Goal: Feedback & Contribution: Contribute content

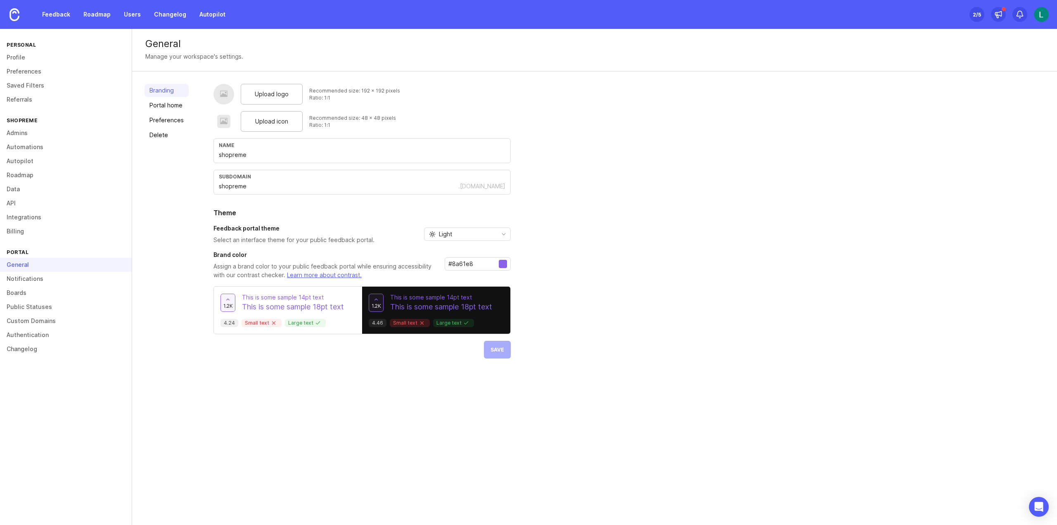
click at [638, 163] on div "Upload logo Recommended size: 192 x 192 pixels Ratio: 1:1 Upload icon Recommend…" at bounding box center [628, 221] width 831 height 274
click at [281, 93] on span "Upload logo" at bounding box center [272, 94] width 34 height 9
click at [276, 123] on span "Upload icon" at bounding box center [271, 121] width 33 height 9
click at [253, 100] on div "Upload logo" at bounding box center [272, 94] width 62 height 21
click at [287, 121] on div "Upload icon" at bounding box center [272, 121] width 62 height 21
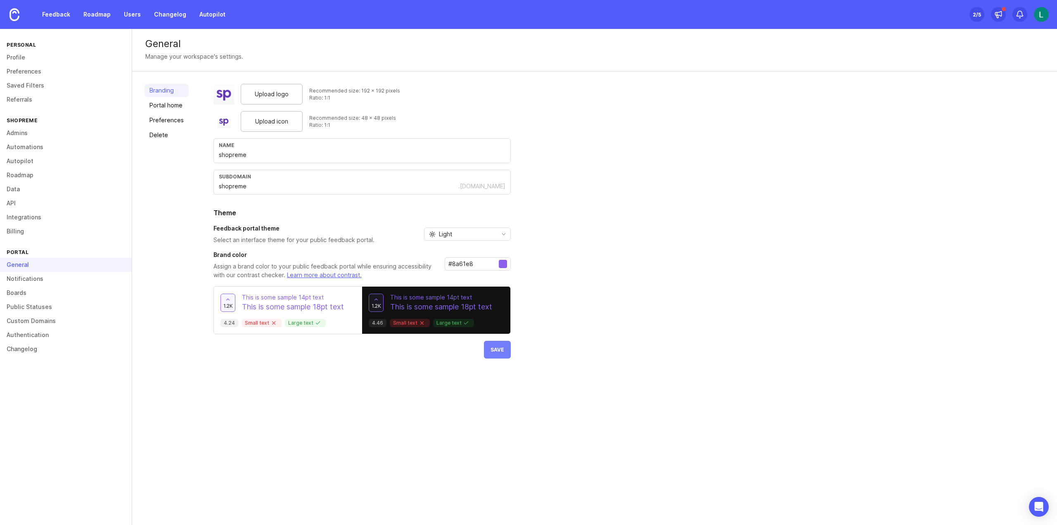
click at [497, 354] on button "Save" at bounding box center [497, 349] width 27 height 18
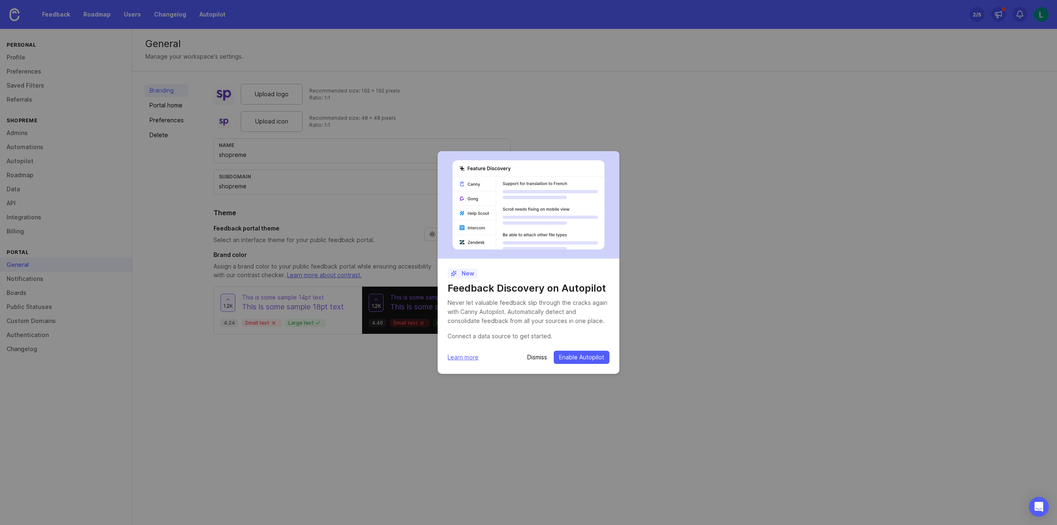
click at [537, 357] on p "Dismiss" at bounding box center [537, 357] width 20 height 8
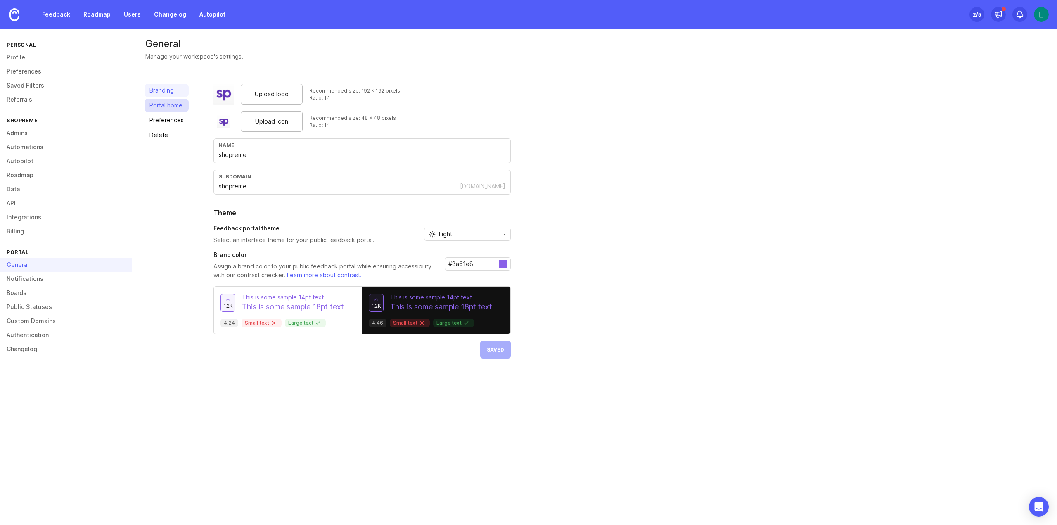
click at [163, 103] on link "Portal home" at bounding box center [166, 105] width 44 height 13
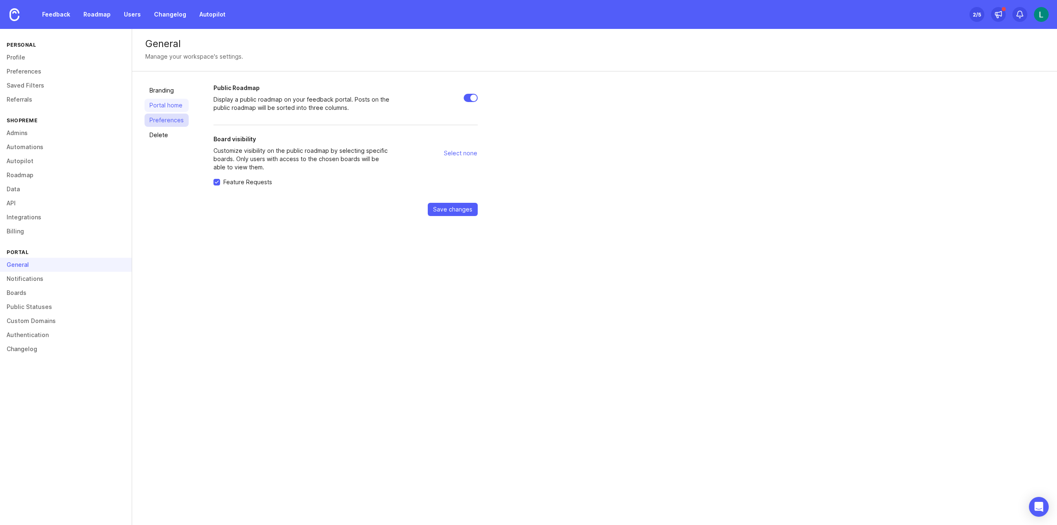
click at [163, 121] on link "Preferences" at bounding box center [166, 119] width 44 height 13
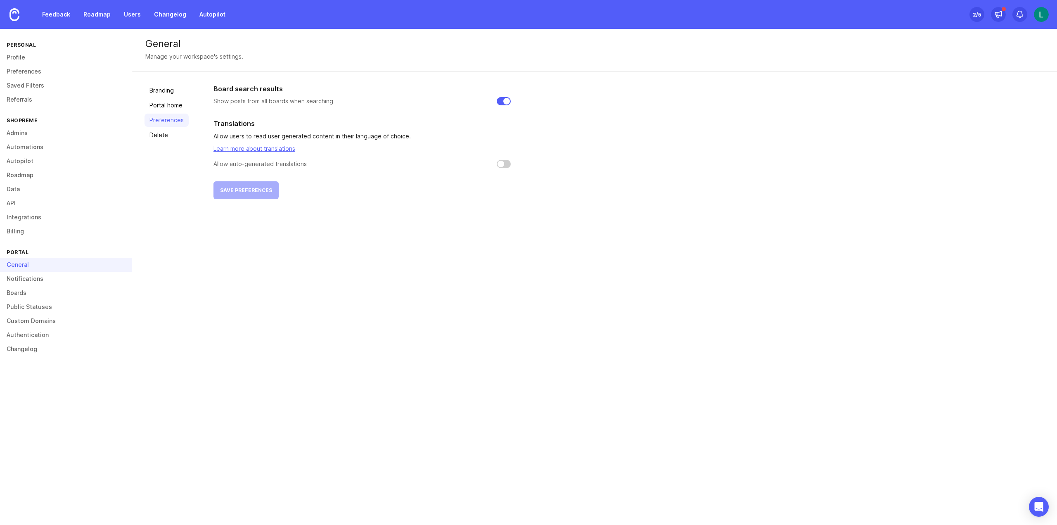
click at [497, 163] on input "checkbox" at bounding box center [503, 164] width 14 height 8
checkbox input "false"
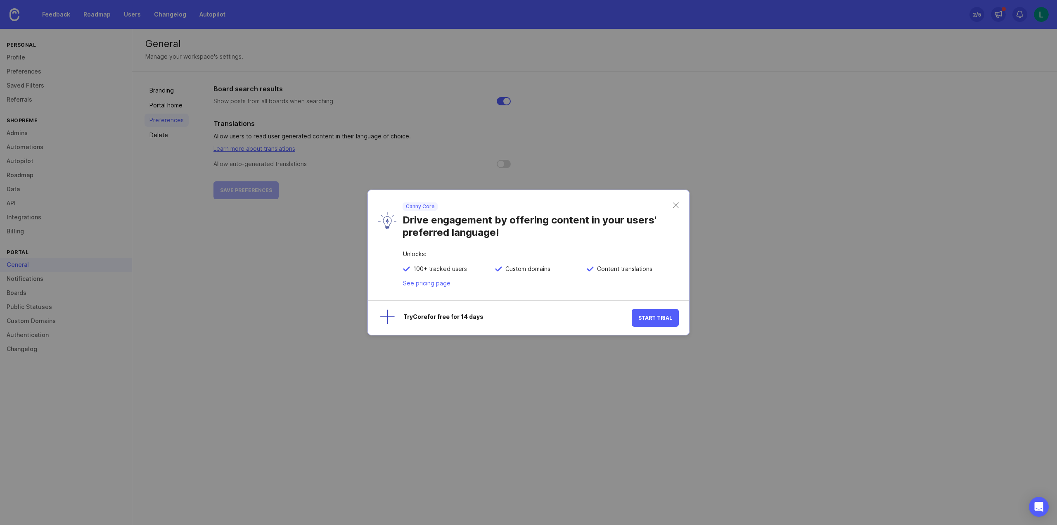
click at [672, 204] on div "Canny Core Drive engagement by offering content in your users' preferred langua…" at bounding box center [534, 220] width 277 height 36
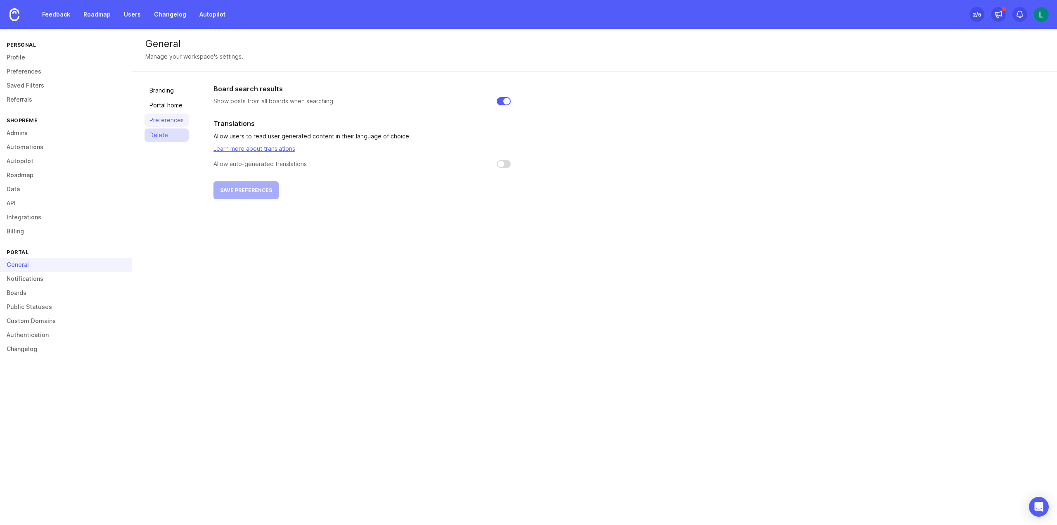
click at [160, 133] on link "Delete" at bounding box center [166, 134] width 44 height 13
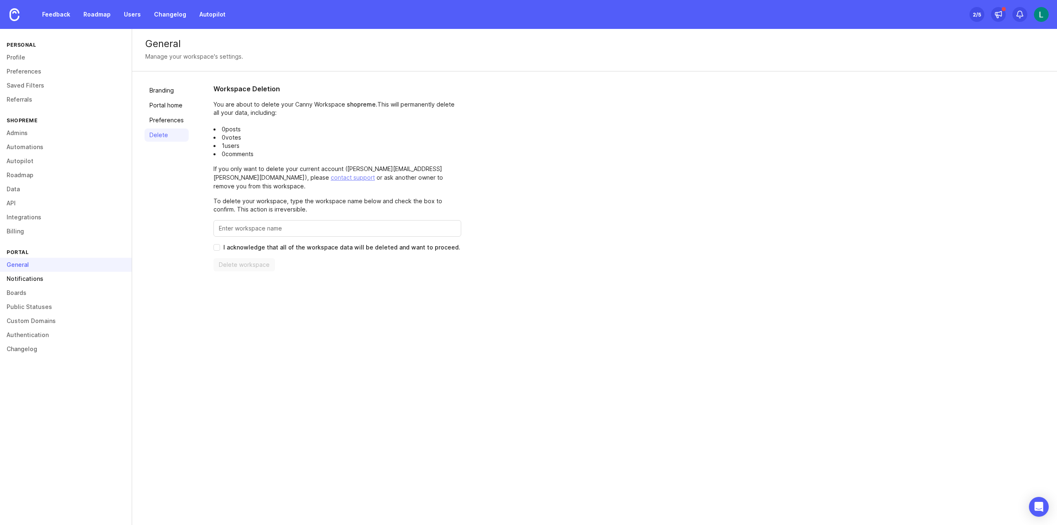
click at [49, 281] on link "Notifications" at bounding box center [66, 279] width 132 height 14
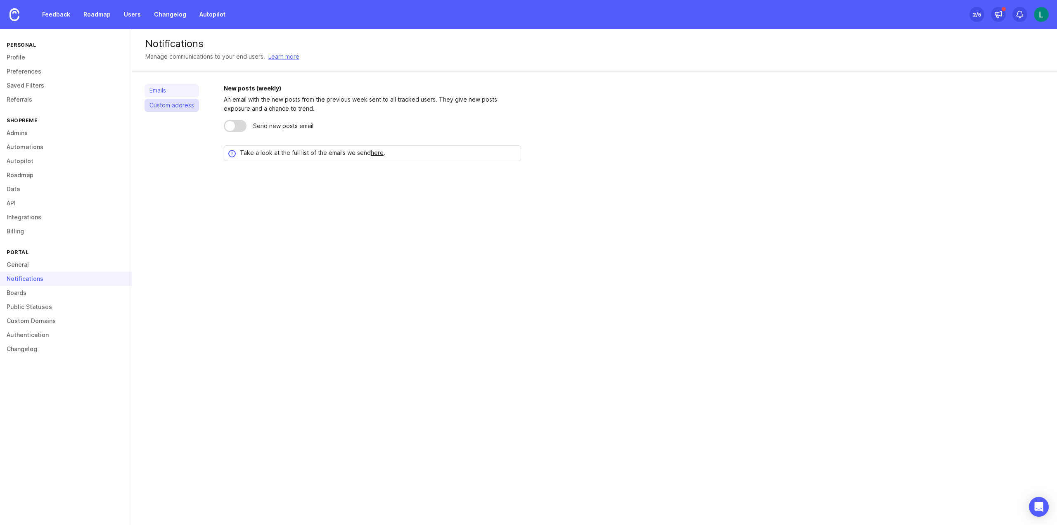
click at [164, 104] on link "Custom address" at bounding box center [171, 105] width 54 height 13
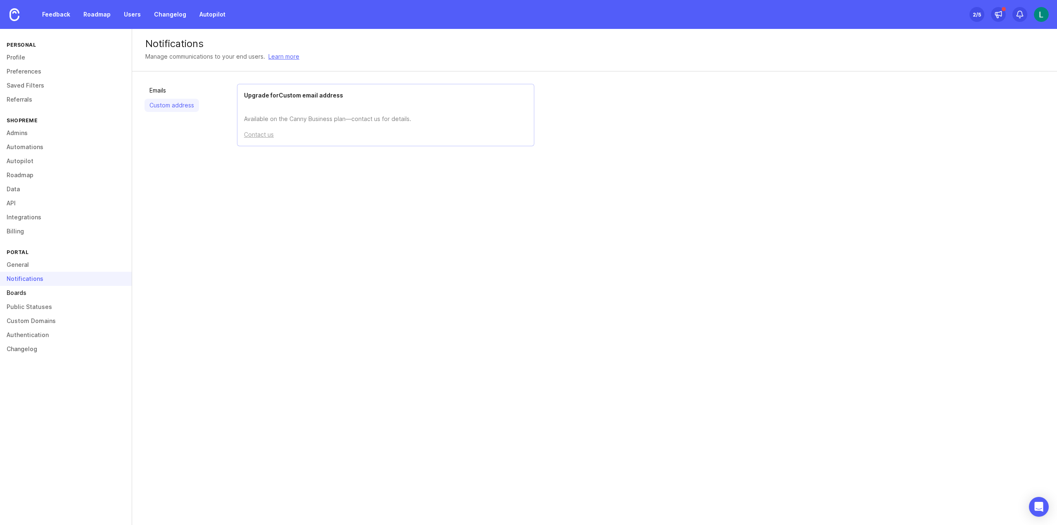
click at [32, 295] on link "Boards" at bounding box center [66, 293] width 132 height 14
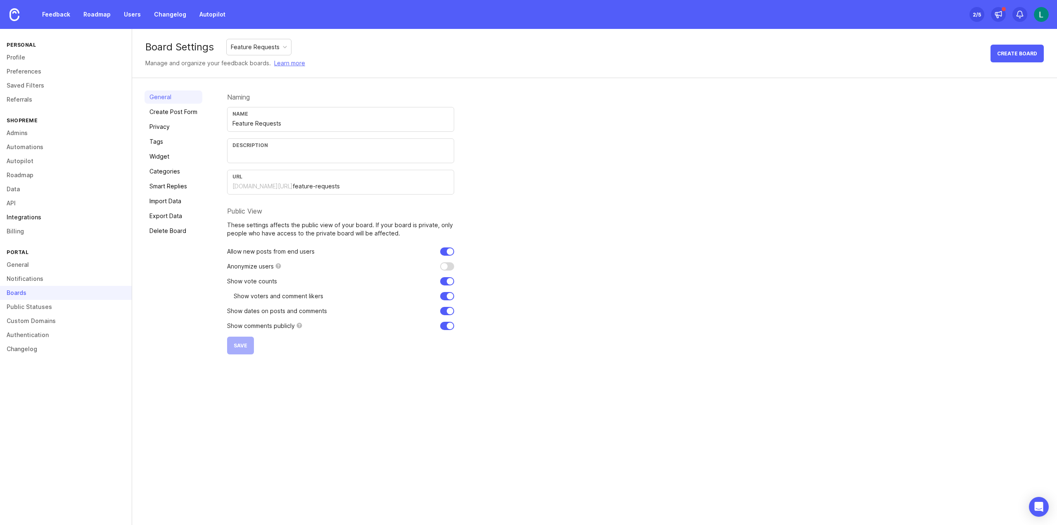
click at [32, 218] on link "Integrations" at bounding box center [66, 217] width 132 height 14
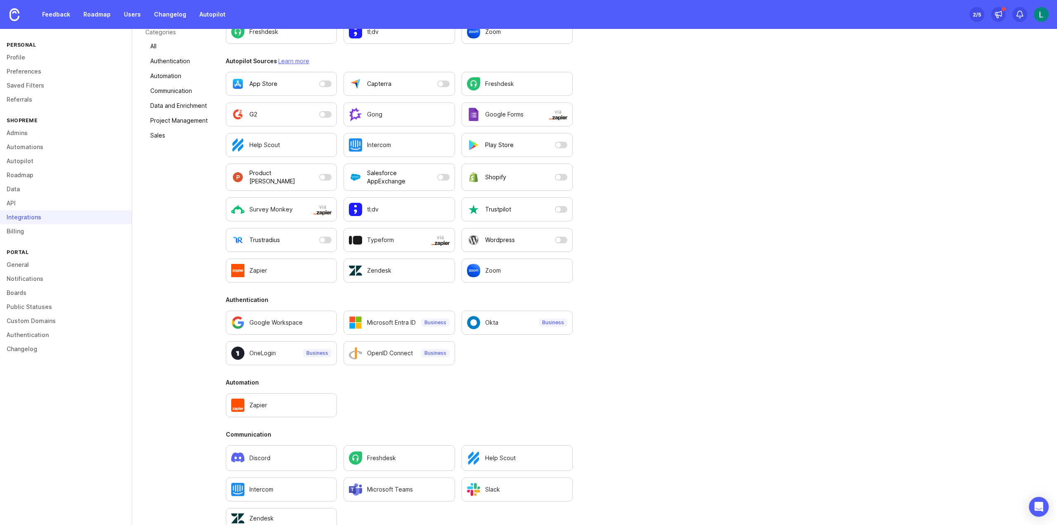
scroll to position [124, 0]
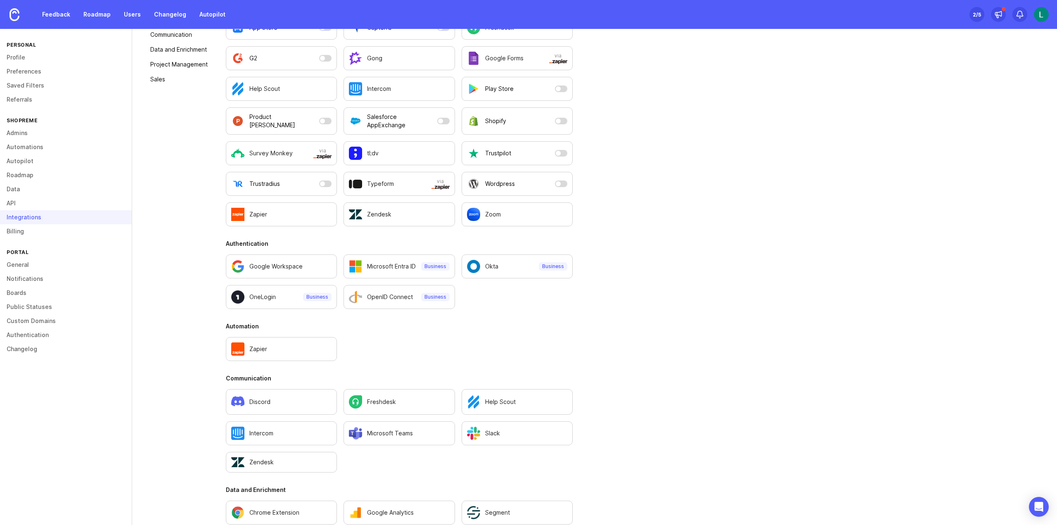
scroll to position [289, 0]
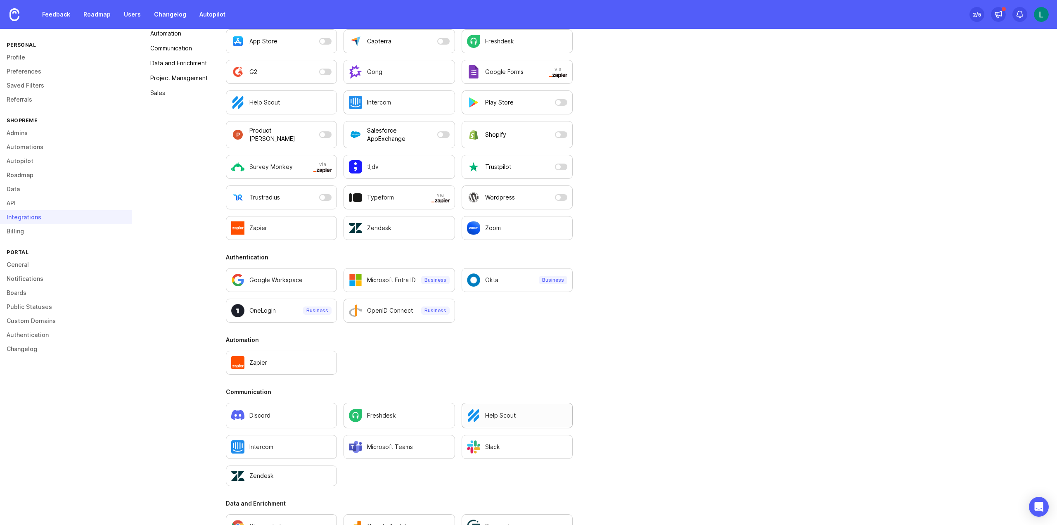
scroll to position [357, 0]
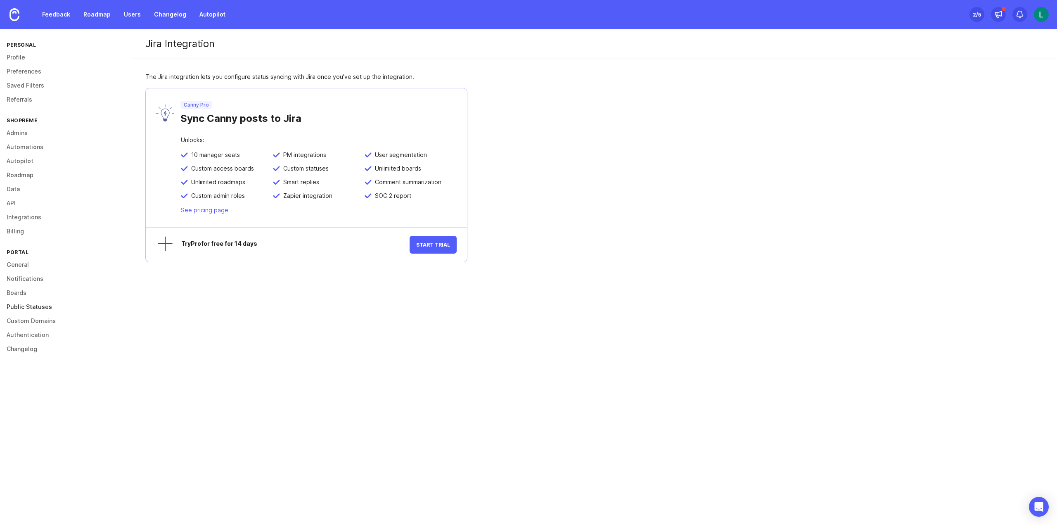
click at [39, 308] on link "Public Statuses" at bounding box center [66, 307] width 132 height 14
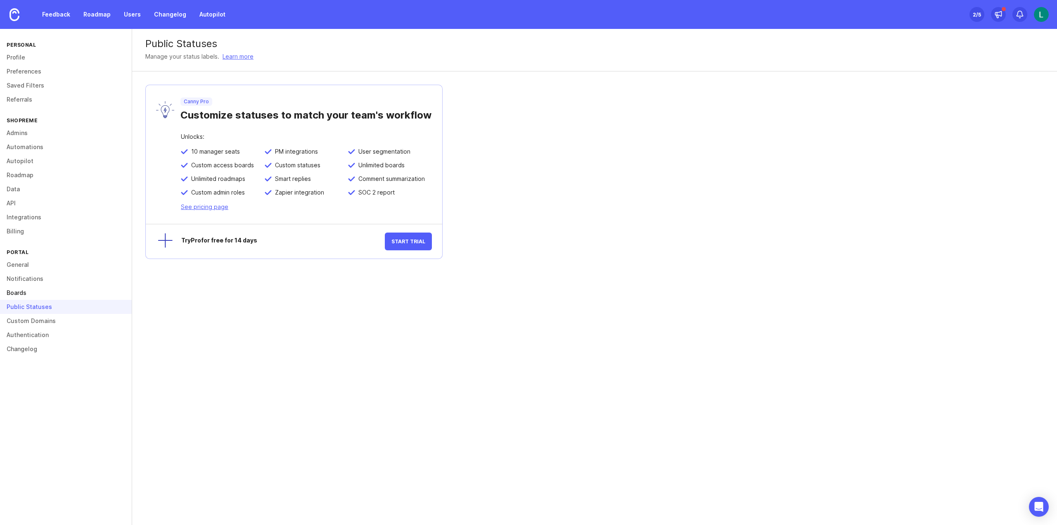
click at [26, 291] on link "Boards" at bounding box center [66, 293] width 132 height 14
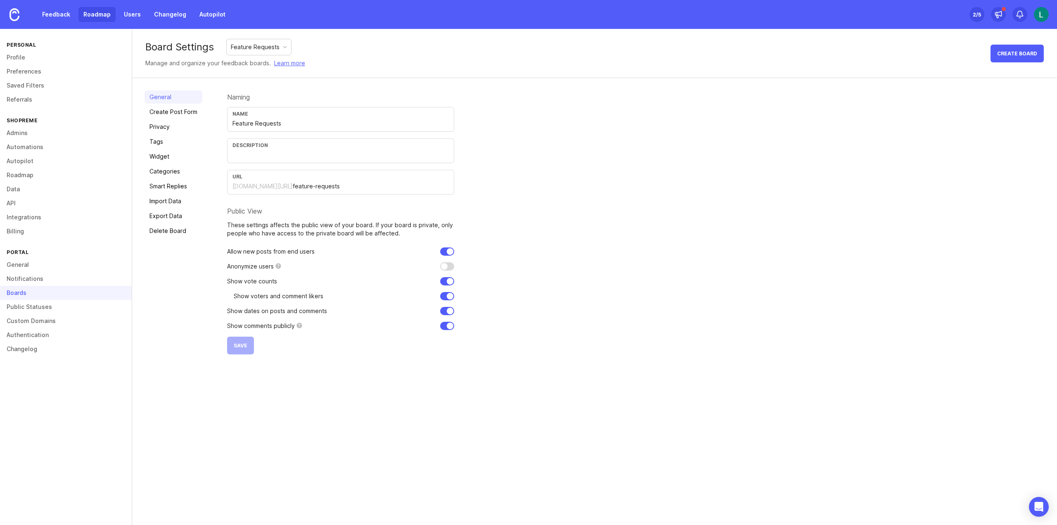
click at [90, 18] on link "Roadmap" at bounding box center [96, 14] width 37 height 15
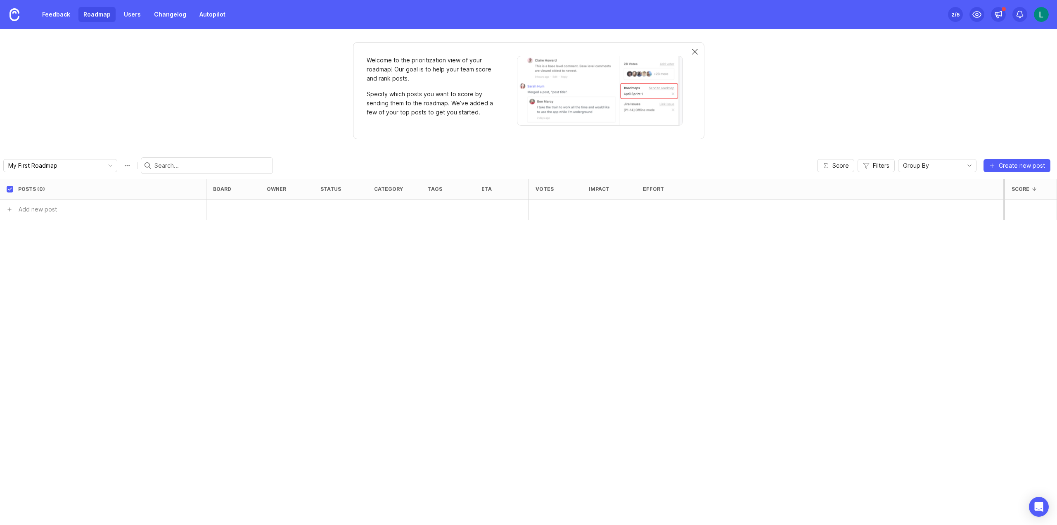
click at [697, 52] on div at bounding box center [695, 52] width 6 height 7
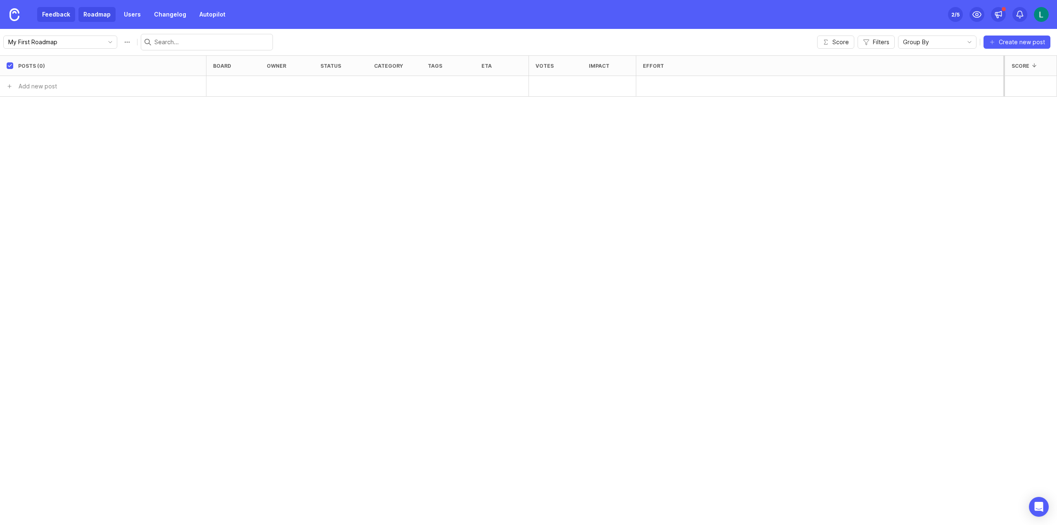
click at [60, 15] on link "Feedback" at bounding box center [56, 14] width 38 height 15
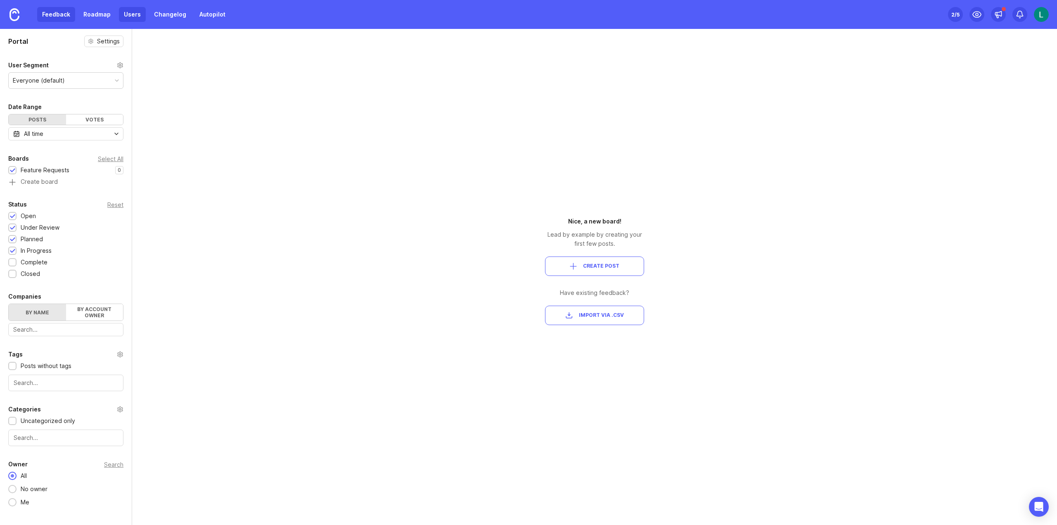
click at [127, 14] on link "Users" at bounding box center [132, 14] width 27 height 15
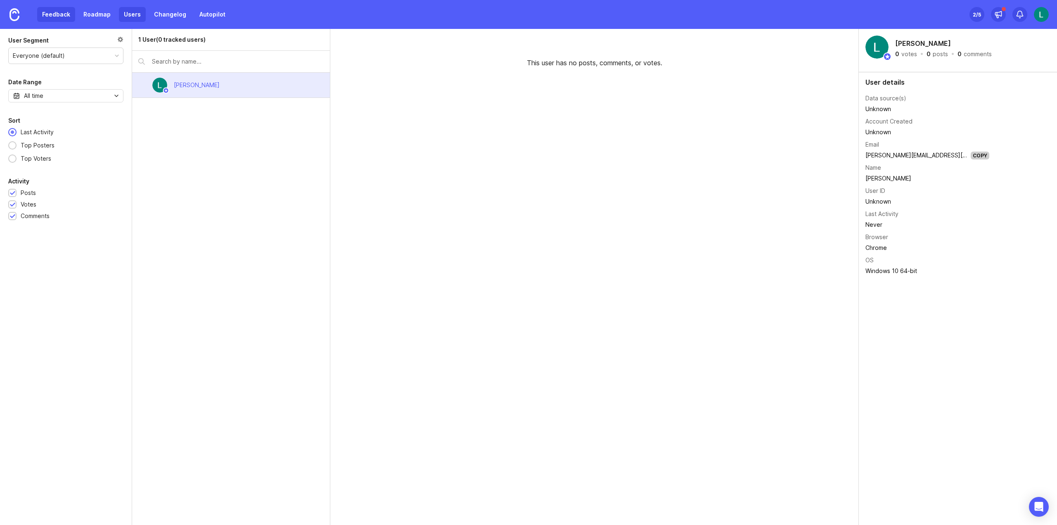
click at [50, 14] on link "Feedback" at bounding box center [56, 14] width 38 height 15
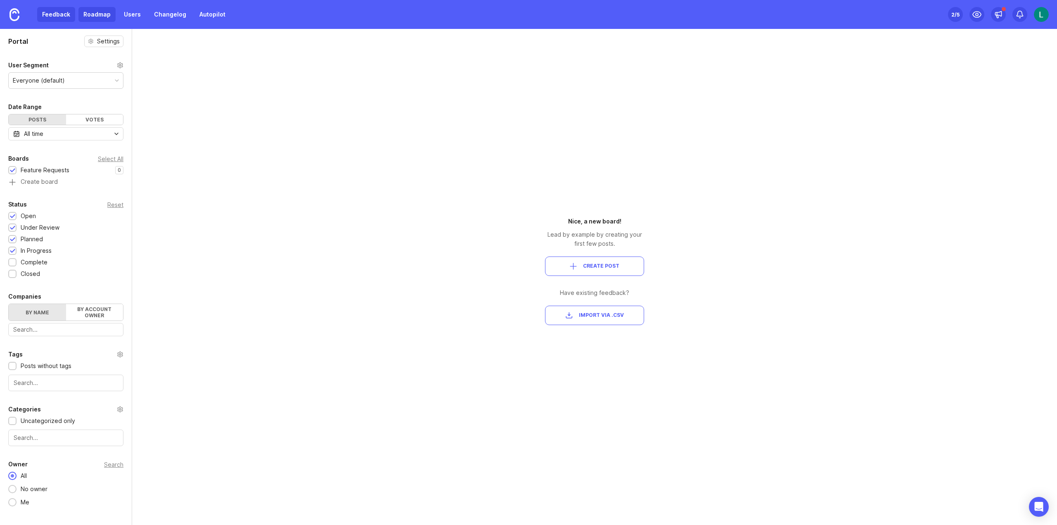
click at [78, 15] on link "Roadmap" at bounding box center [96, 14] width 37 height 15
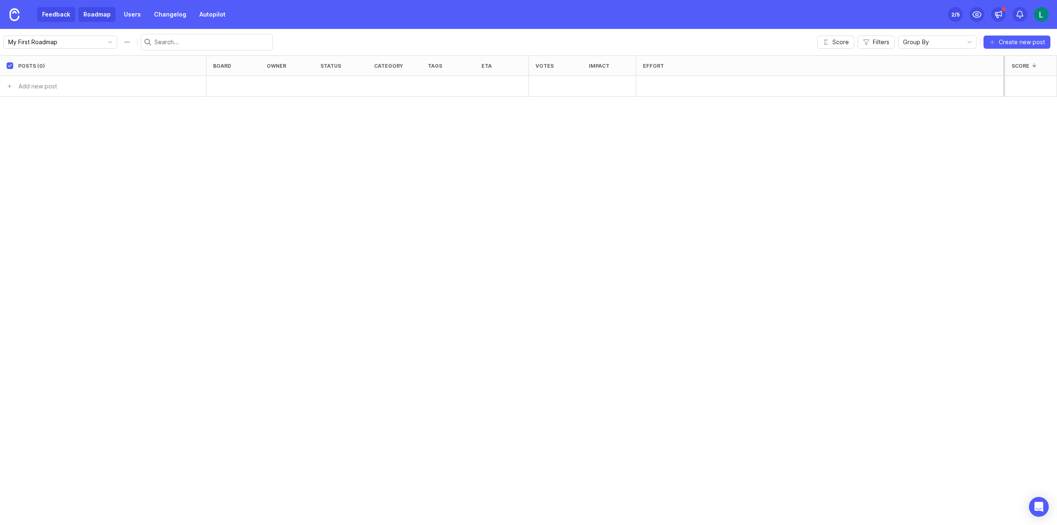
click at [48, 16] on link "Feedback" at bounding box center [56, 14] width 38 height 15
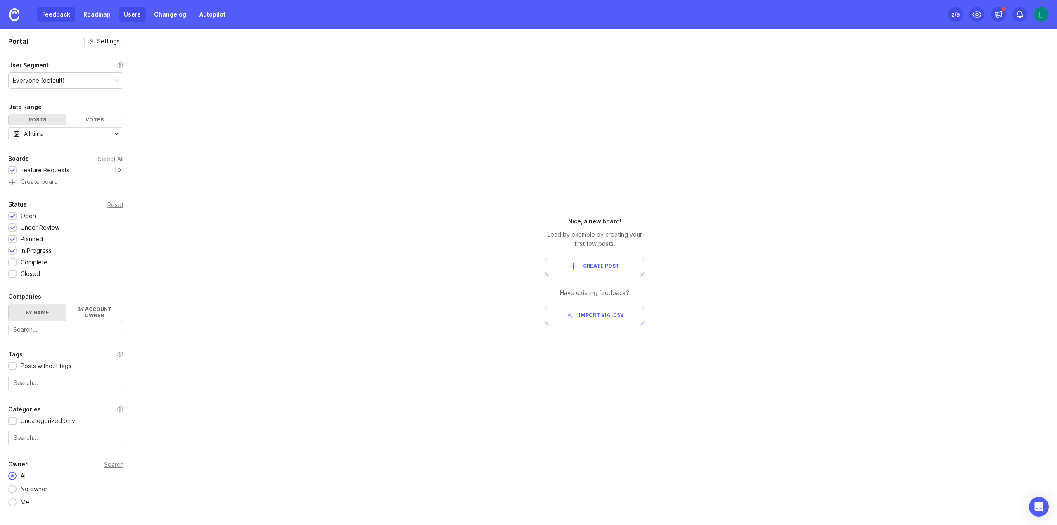
click at [126, 18] on link "Users" at bounding box center [132, 14] width 27 height 15
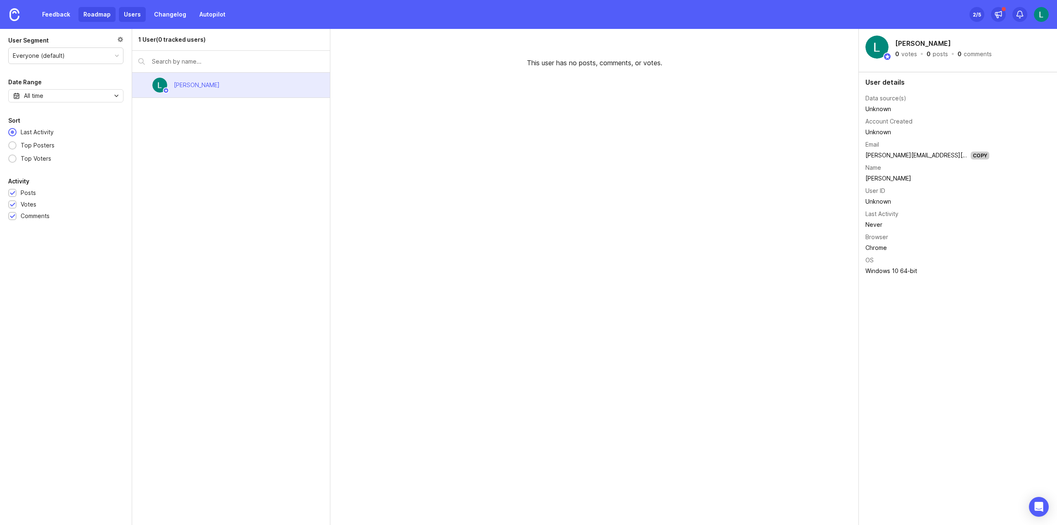
click at [86, 16] on link "Roadmap" at bounding box center [96, 14] width 37 height 15
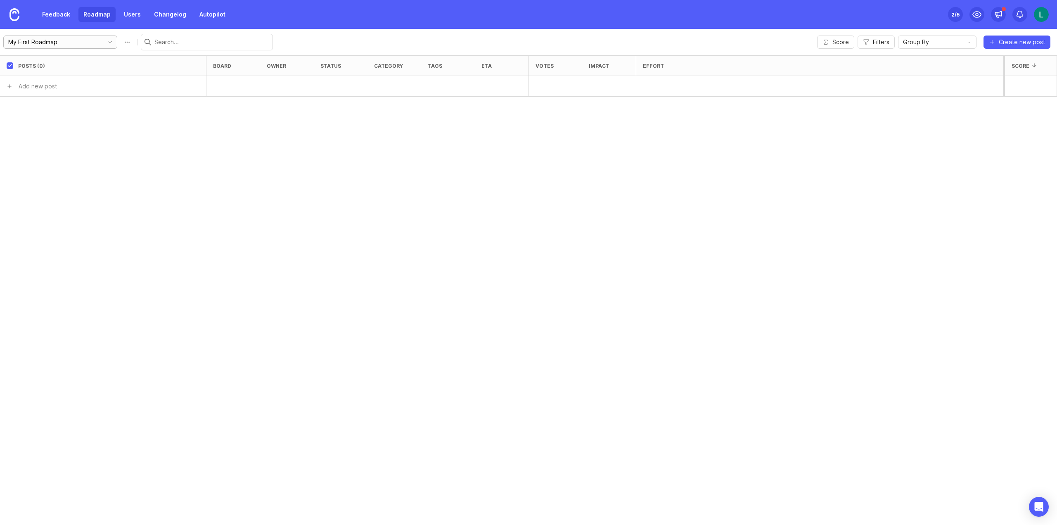
click at [77, 43] on input "My First Roadmap" at bounding box center [53, 42] width 91 height 9
click at [104, 43] on icon "toggle icon" at bounding box center [110, 42] width 13 height 7
click at [60, 15] on link "Feedback" at bounding box center [56, 14] width 38 height 15
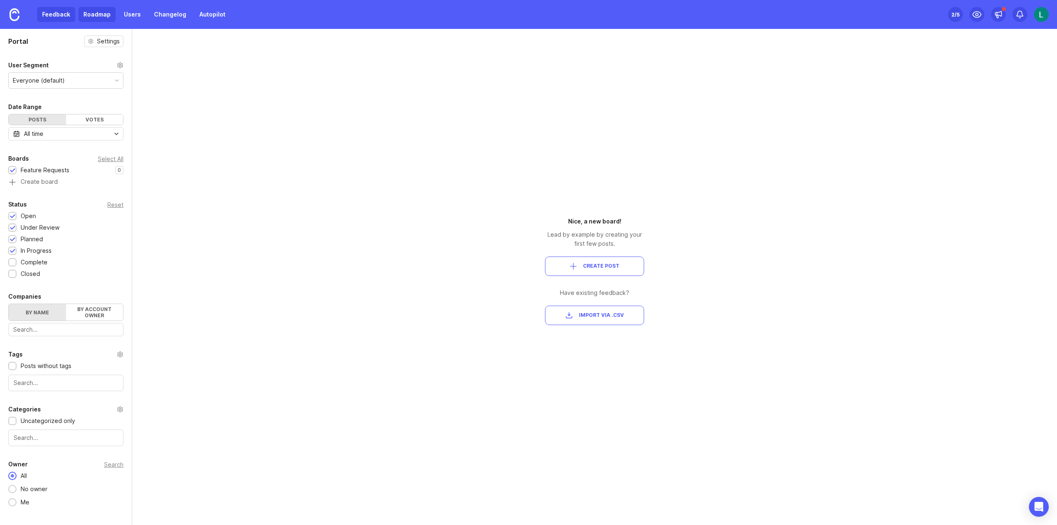
click at [97, 12] on link "Roadmap" at bounding box center [96, 14] width 37 height 15
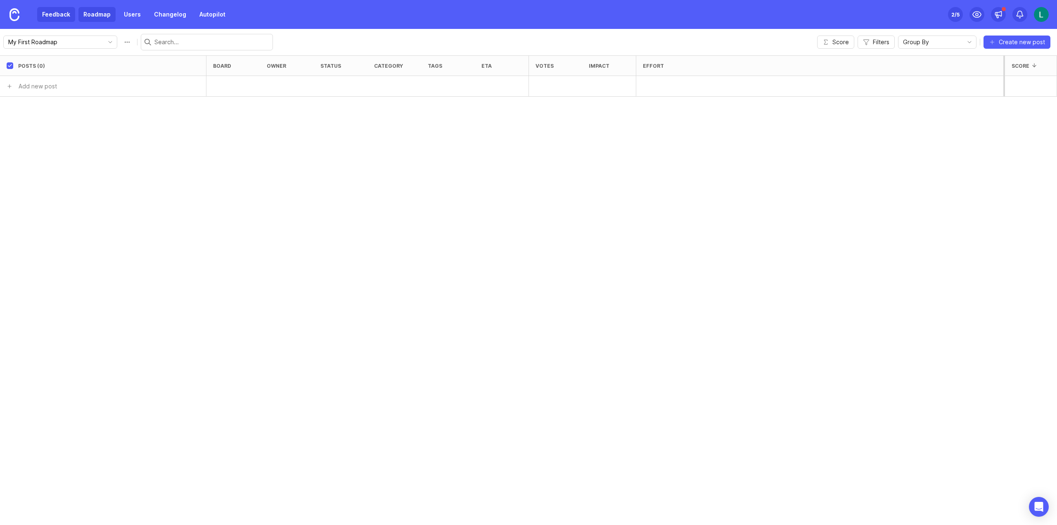
click at [61, 17] on link "Feedback" at bounding box center [56, 14] width 38 height 15
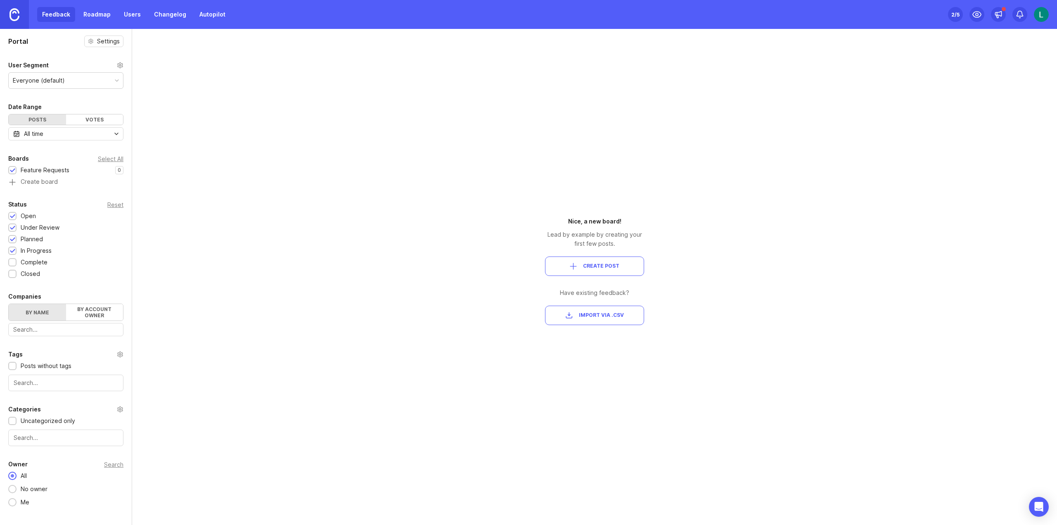
click at [17, 9] on img at bounding box center [14, 14] width 10 height 13
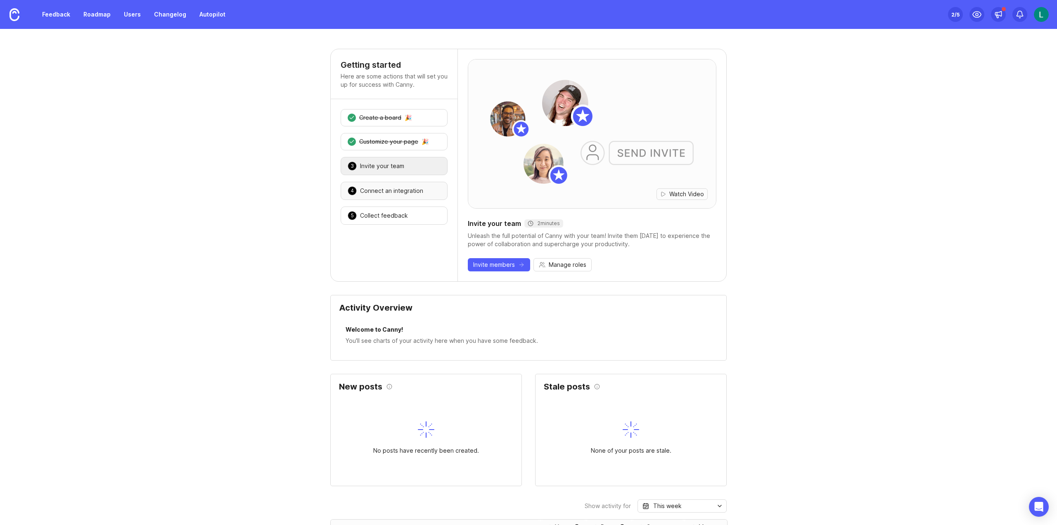
click at [399, 190] on div "Connect an integration" at bounding box center [391, 191] width 63 height 8
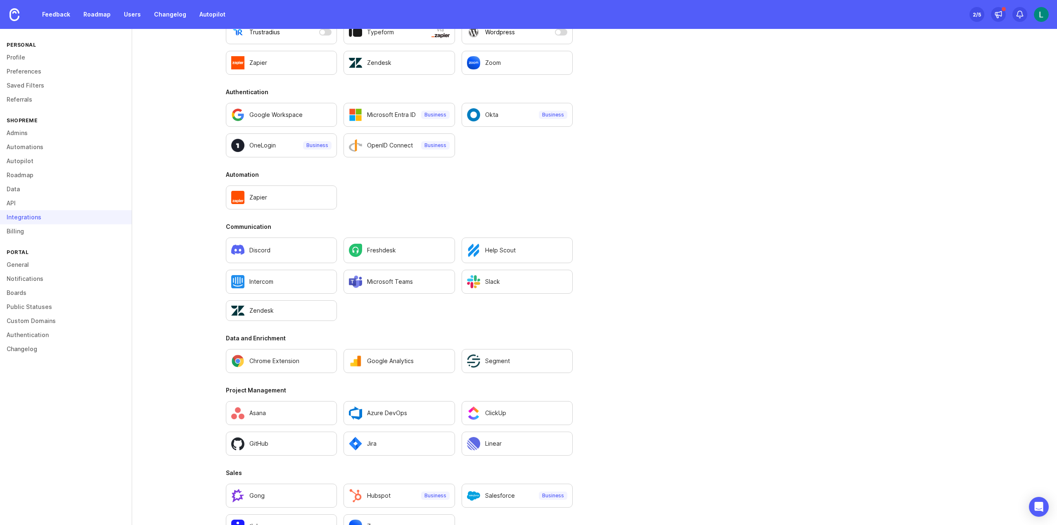
scroll to position [357, 0]
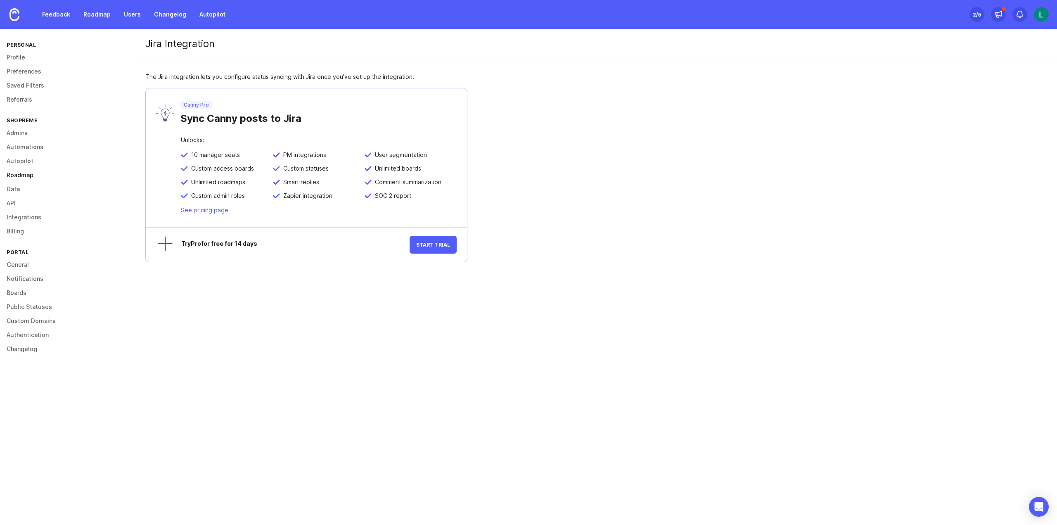
click at [21, 174] on link "Roadmap" at bounding box center [66, 175] width 132 height 14
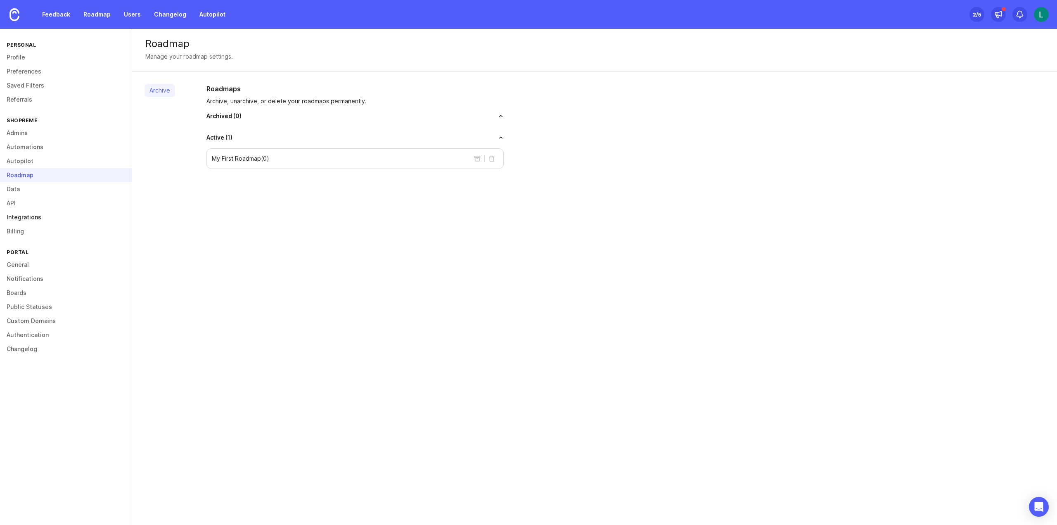
click at [25, 219] on link "Integrations" at bounding box center [66, 217] width 132 height 14
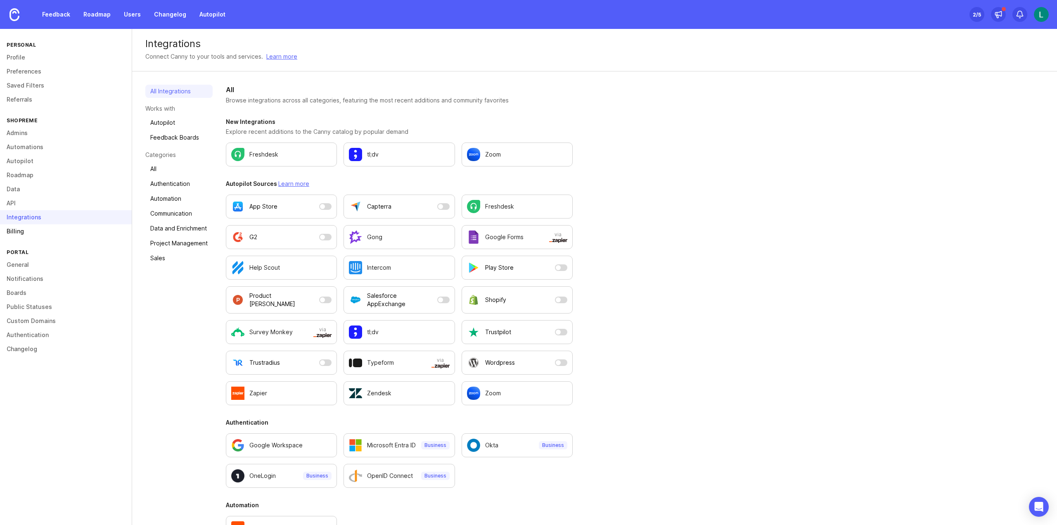
click at [18, 233] on link "Billing" at bounding box center [66, 231] width 132 height 14
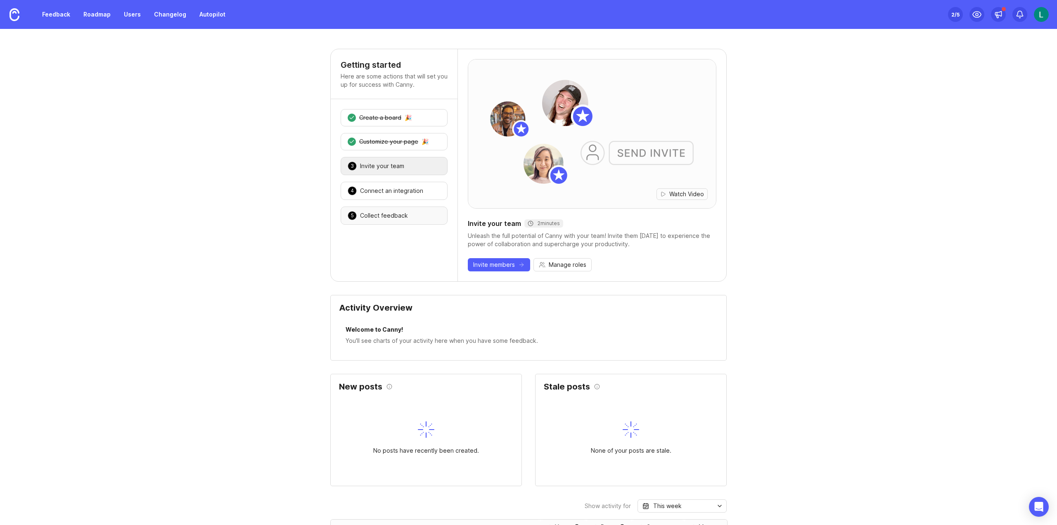
drag, startPoint x: 416, startPoint y: 217, endPoint x: 416, endPoint y: 211, distance: 5.8
click at [416, 215] on div "5 Collect feedback 🎉" at bounding box center [393, 215] width 107 height 18
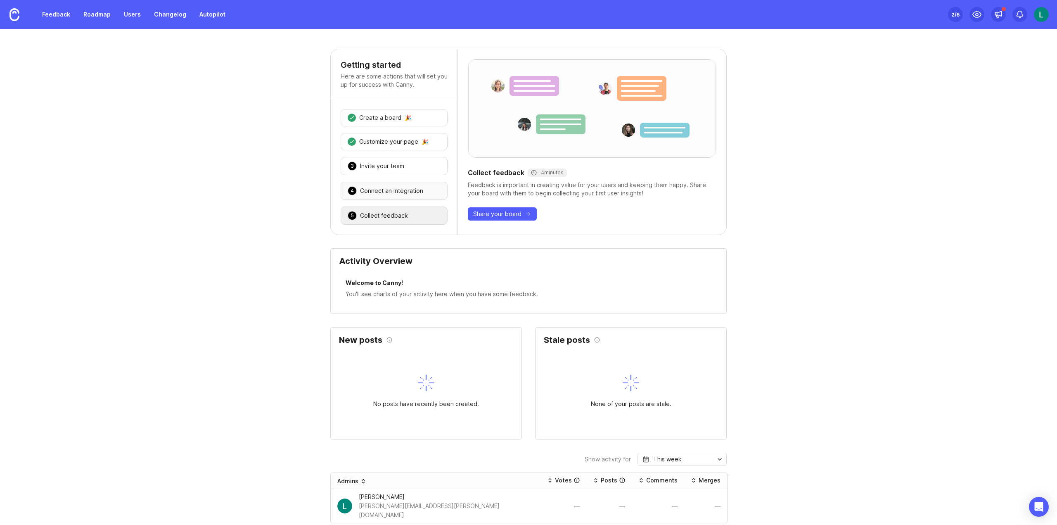
click at [416, 192] on div "Connect an integration" at bounding box center [391, 191] width 63 height 8
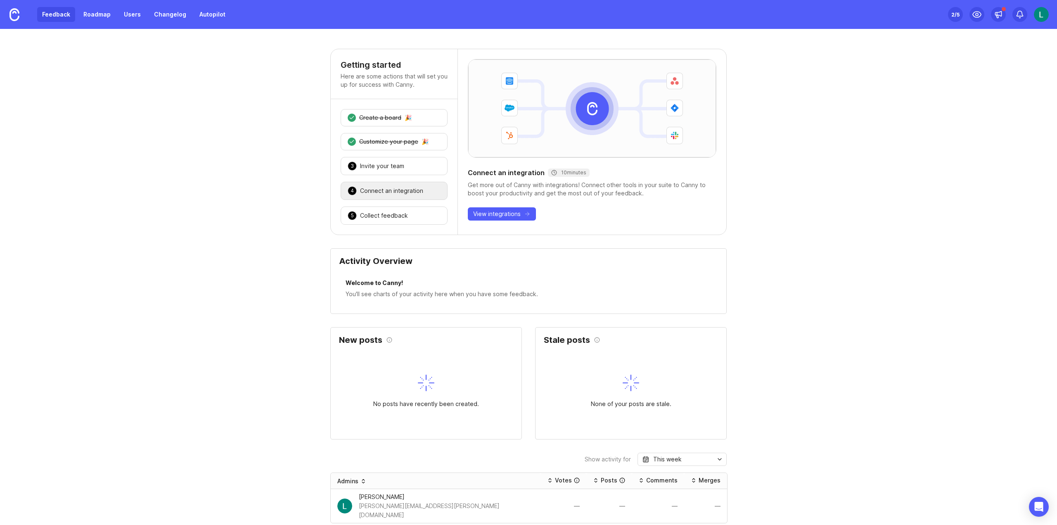
click at [58, 13] on link "Feedback" at bounding box center [56, 14] width 38 height 15
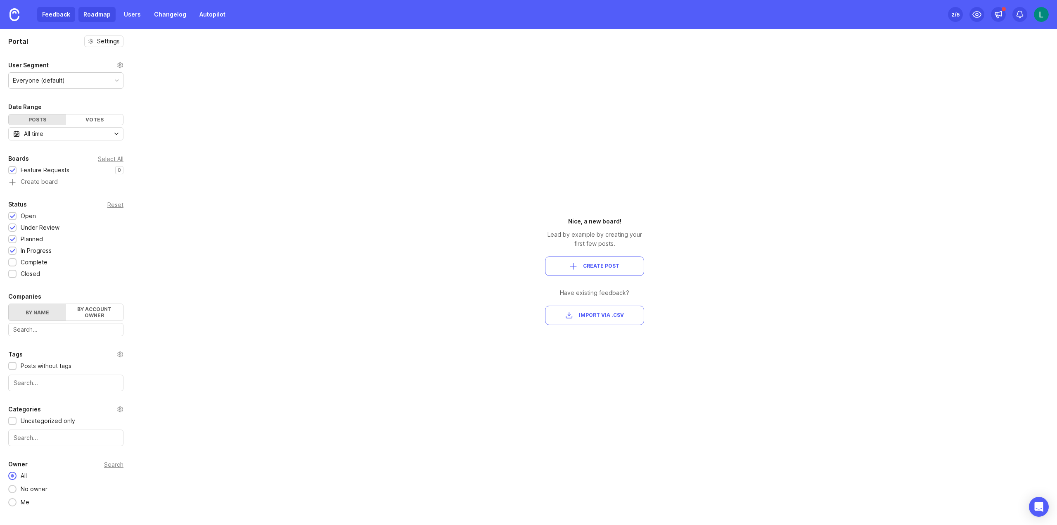
click at [92, 9] on link "Roadmap" at bounding box center [96, 14] width 37 height 15
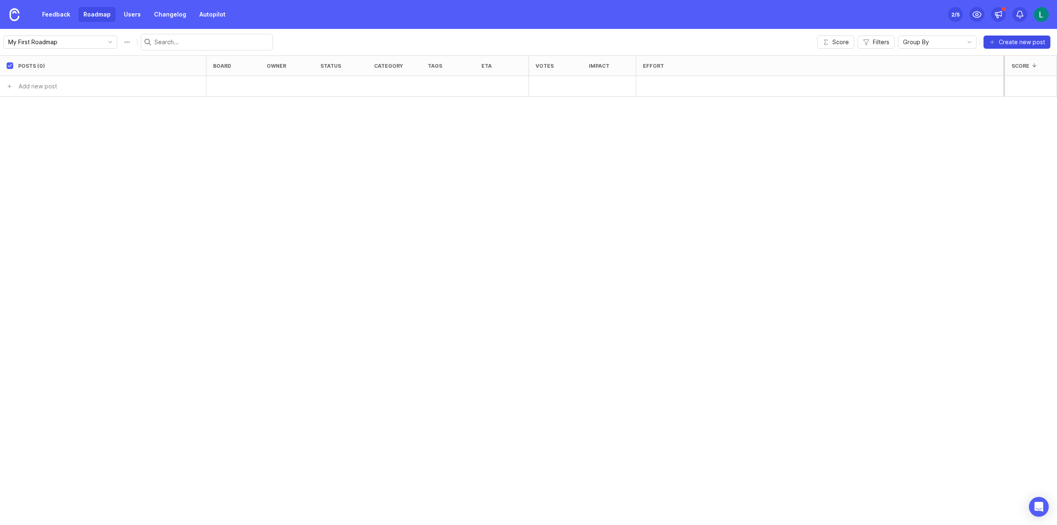
click at [1009, 39] on span "Create new post" at bounding box center [1021, 42] width 46 height 8
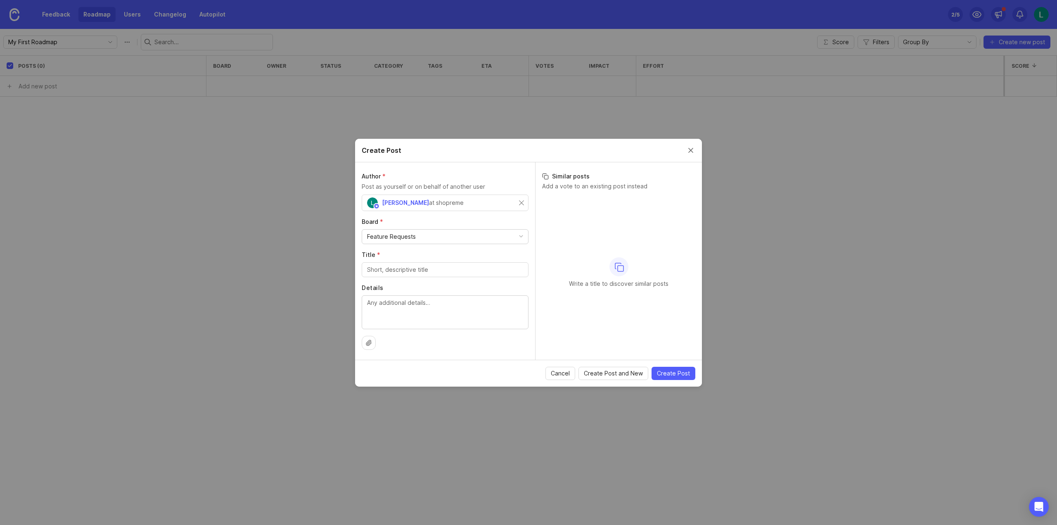
click at [415, 267] on input "Title *" at bounding box center [445, 269] width 156 height 9
click at [405, 271] on input "Title *" at bounding box center [445, 269] width 156 height 9
paste input "Add Miradore "Device compliance" status on the device detail page"
type input "Add Miradore "Device compliance" status on the device detail page"
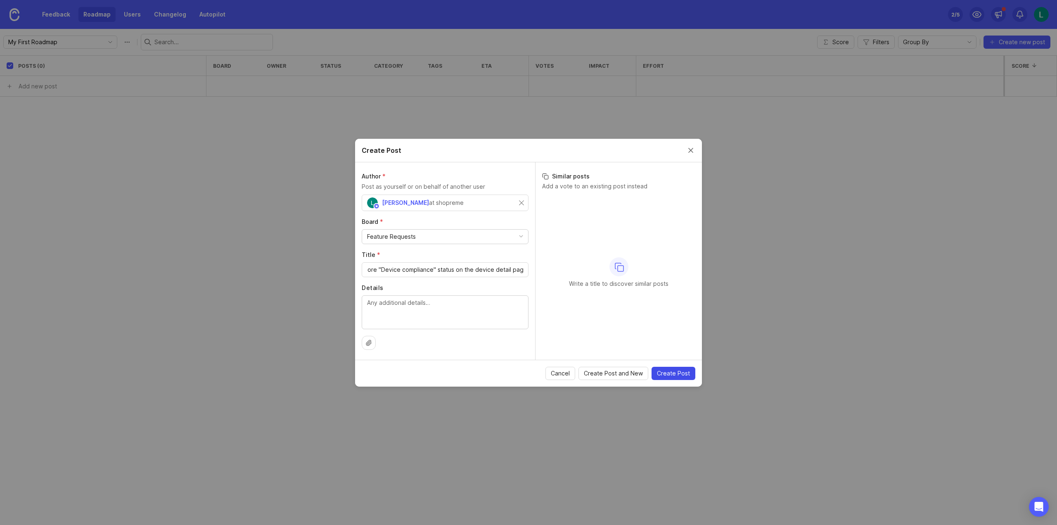
scroll to position [0, 0]
click at [672, 373] on span "Create Post" at bounding box center [673, 373] width 33 height 8
click at [608, 287] on p "No matching posts found" at bounding box center [618, 283] width 69 height 8
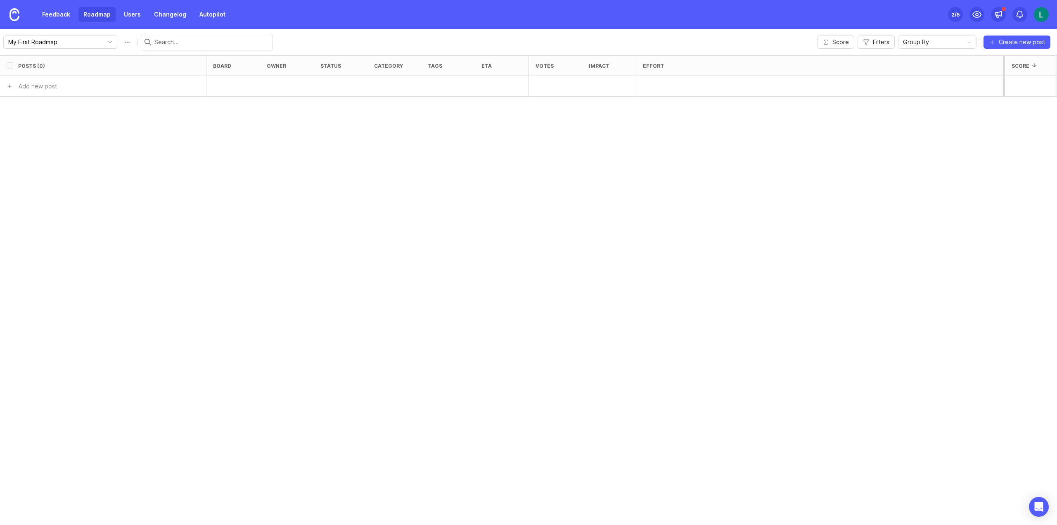
checkbox input "false"
click at [1015, 40] on span "Create new post" at bounding box center [1021, 42] width 46 height 8
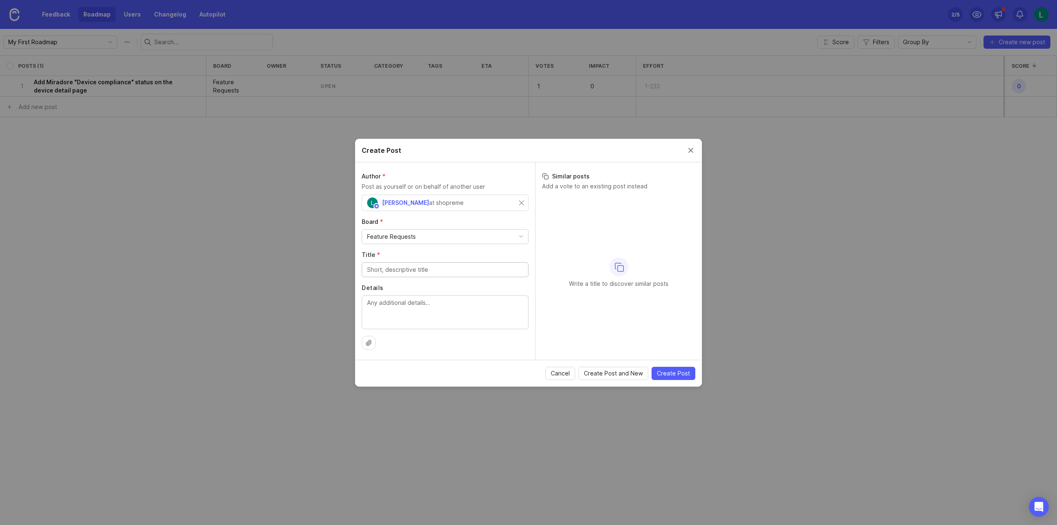
click at [388, 274] on input "Title *" at bounding box center [445, 269] width 156 height 9
paste input "[Mgmt Console]Create 503 Service Unavailable Screen"
type input "[Mgmt Console]Create 503 Service Unavailable Screen"
click at [369, 343] on icon at bounding box center [368, 342] width 5 height 5
click at [671, 375] on span "Create Post" at bounding box center [673, 373] width 33 height 8
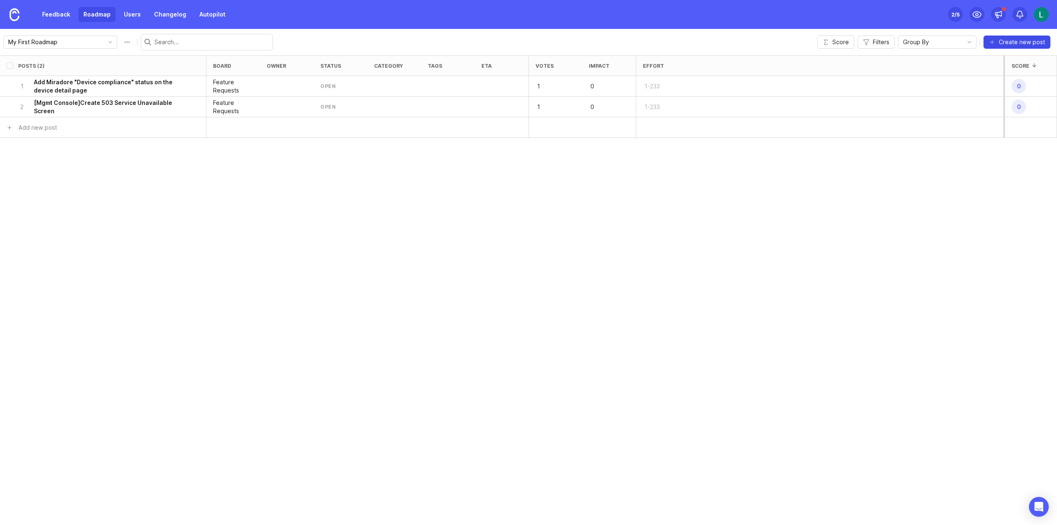
click at [1030, 38] on span "Create new post" at bounding box center [1021, 42] width 46 height 8
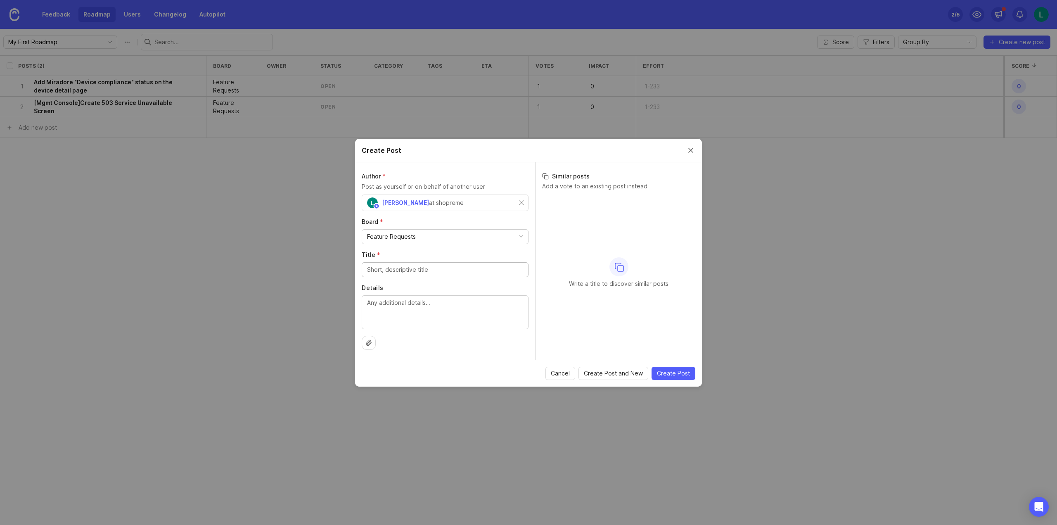
click at [433, 270] on input "Title *" at bounding box center [445, 269] width 156 height 9
type input "[Core] Add "Global maintenance" status to Store detail pages"
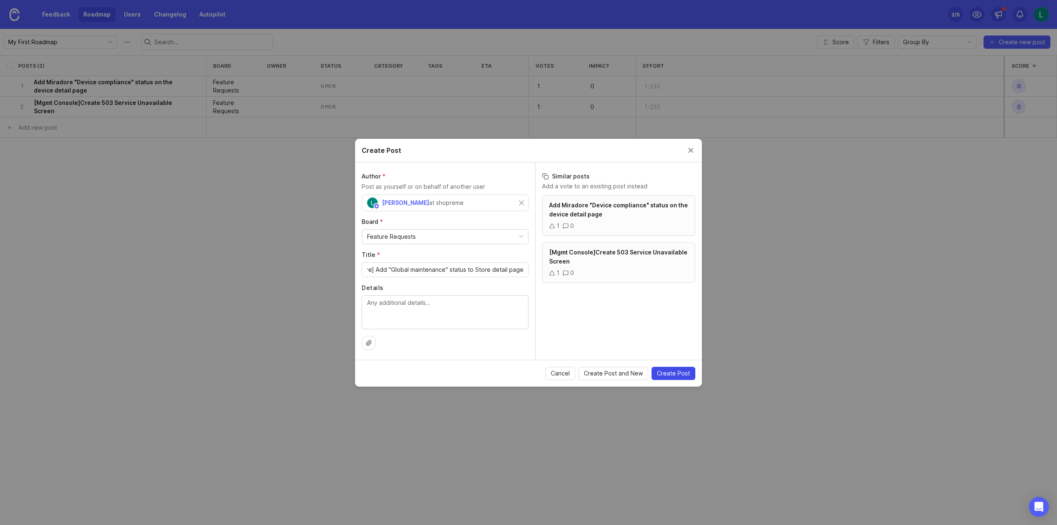
scroll to position [0, 0]
click at [665, 373] on span "Create Post" at bounding box center [673, 373] width 33 height 8
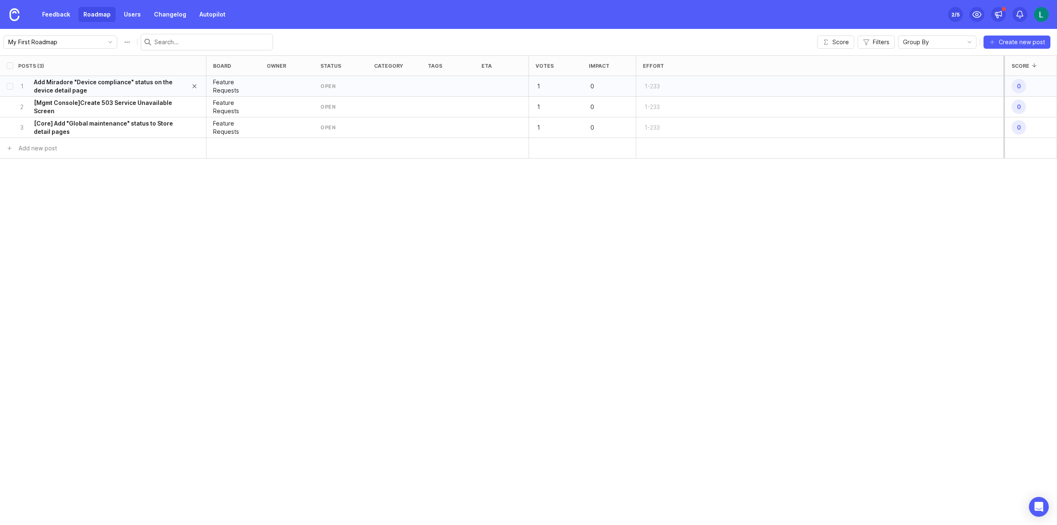
click at [151, 79] on h6 "Add Miradore "Device compliance" status on the device detail page" at bounding box center [108, 86] width 149 height 17
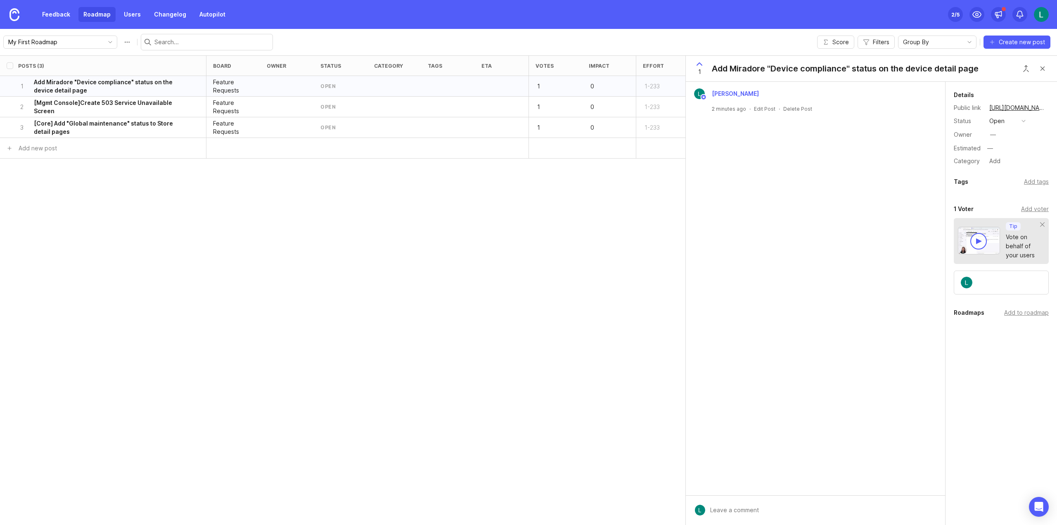
click at [699, 63] on icon at bounding box center [699, 64] width 5 height 2
click at [699, 62] on icon at bounding box center [699, 64] width 10 height 10
click at [1040, 206] on div "Add voter" at bounding box center [1035, 208] width 28 height 9
click at [1001, 226] on input "text" at bounding box center [1001, 226] width 84 height 9
click at [1026, 121] on button "open" at bounding box center [1006, 121] width 41 height 11
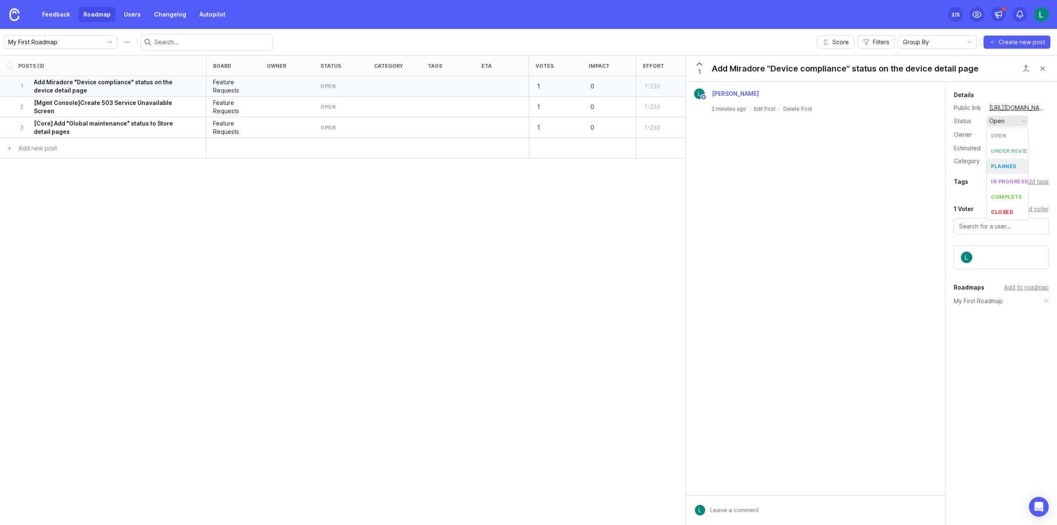
click at [892, 176] on div "Lucrecia Ferreyra 2 minutes ago · Edit Post · Delete Post" at bounding box center [815, 288] width 259 height 413
click at [991, 135] on div "—" at bounding box center [993, 134] width 6 height 9
drag, startPoint x: 658, startPoint y: 186, endPoint x: 657, endPoint y: 180, distance: 6.2
click at [657, 186] on div "Posts (3) board owner status category tags eta Votes Impact Effort Score 1 Add …" at bounding box center [528, 289] width 1057 height 469
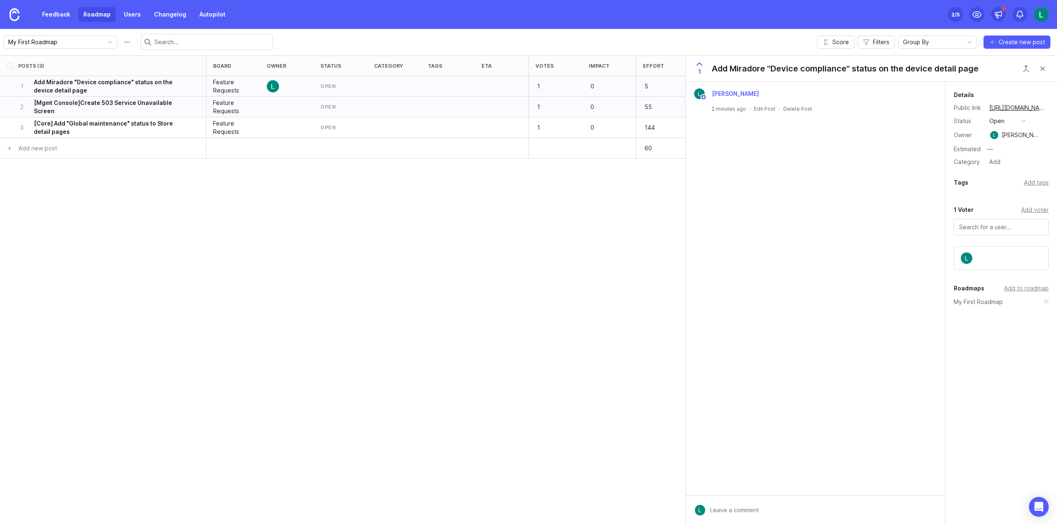
click at [632, 274] on div "Posts (3) board owner status category tags eta Votes Impact Effort Score 1 Add …" at bounding box center [528, 289] width 1057 height 469
click at [1041, 68] on button "Close button" at bounding box center [1042, 68] width 17 height 17
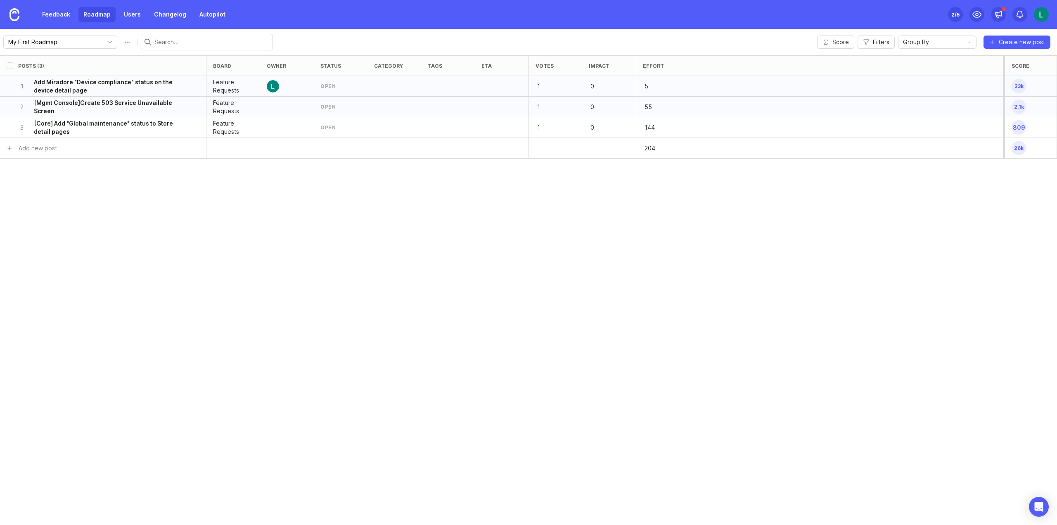
click at [461, 104] on div at bounding box center [448, 107] width 54 height 21
click at [102, 102] on h6 "[Mgmt Console]Create 503 Service Unavailable Screen" at bounding box center [108, 107] width 149 height 17
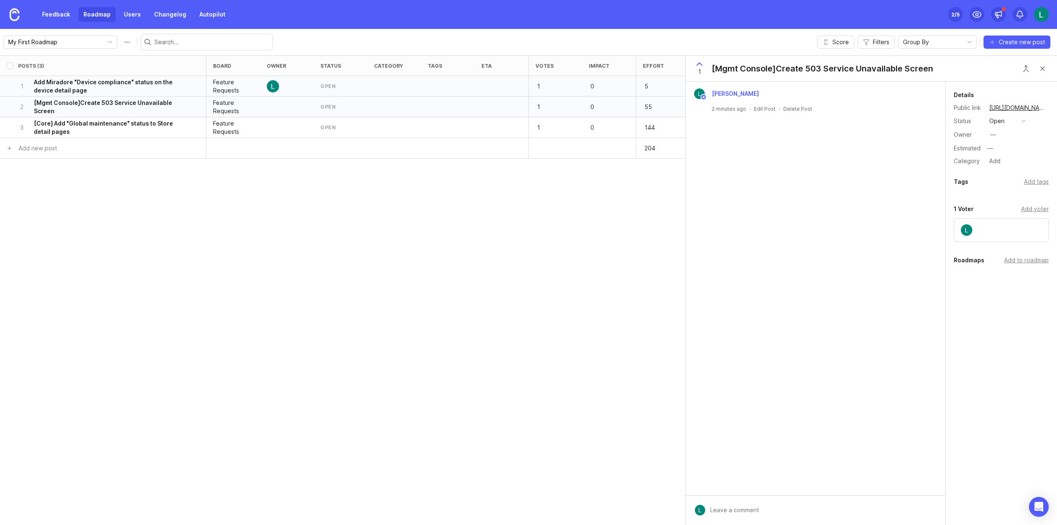
click at [697, 62] on icon at bounding box center [699, 64] width 10 height 10
click at [1042, 66] on button "Close button" at bounding box center [1042, 68] width 17 height 17
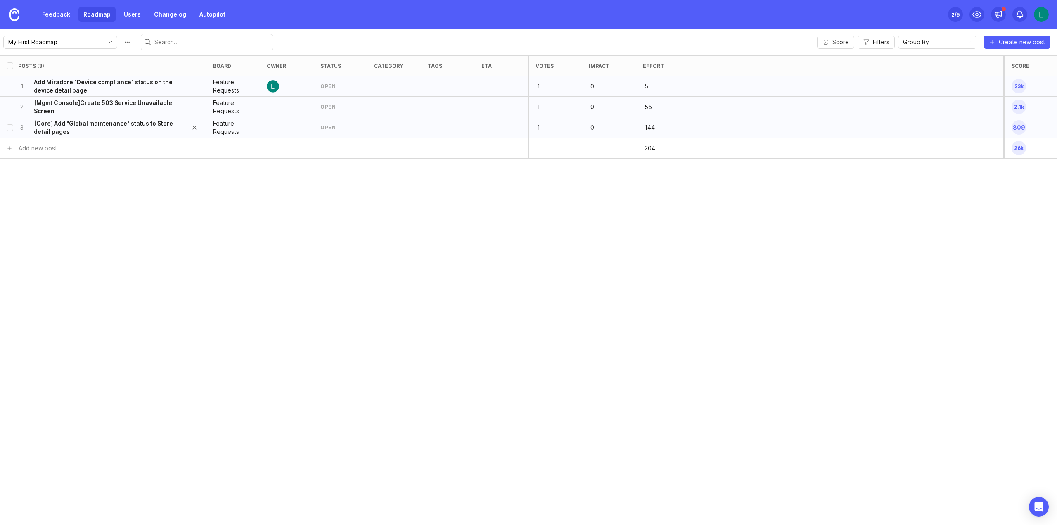
click at [105, 125] on h6 "[Core] Add "Global maintenance" status to Store detail pages" at bounding box center [108, 127] width 149 height 17
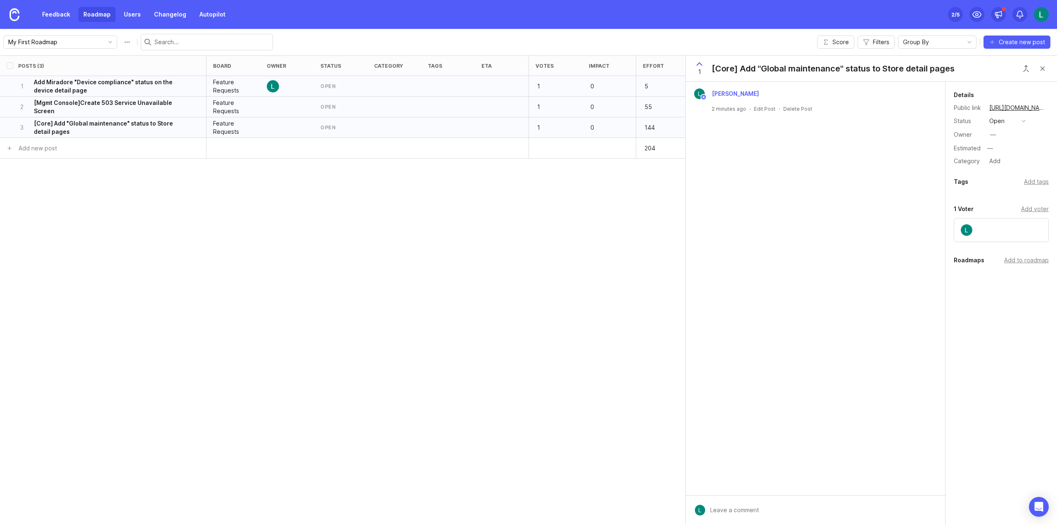
click at [701, 64] on icon at bounding box center [699, 64] width 5 height 2
click at [1039, 67] on button "Close button" at bounding box center [1042, 68] width 17 height 17
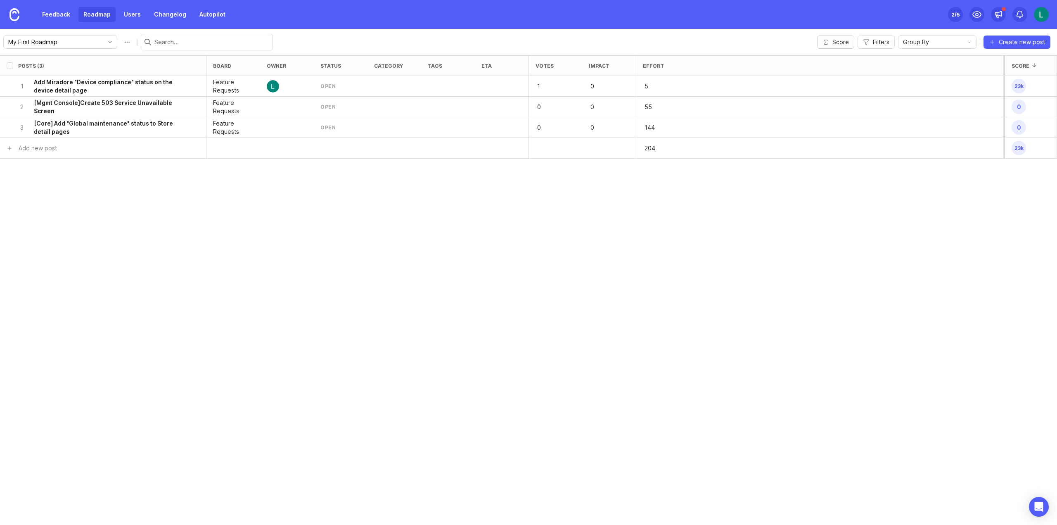
click at [841, 45] on span "Score" at bounding box center [840, 42] width 17 height 8
